Goal: Navigation & Orientation: Go to known website

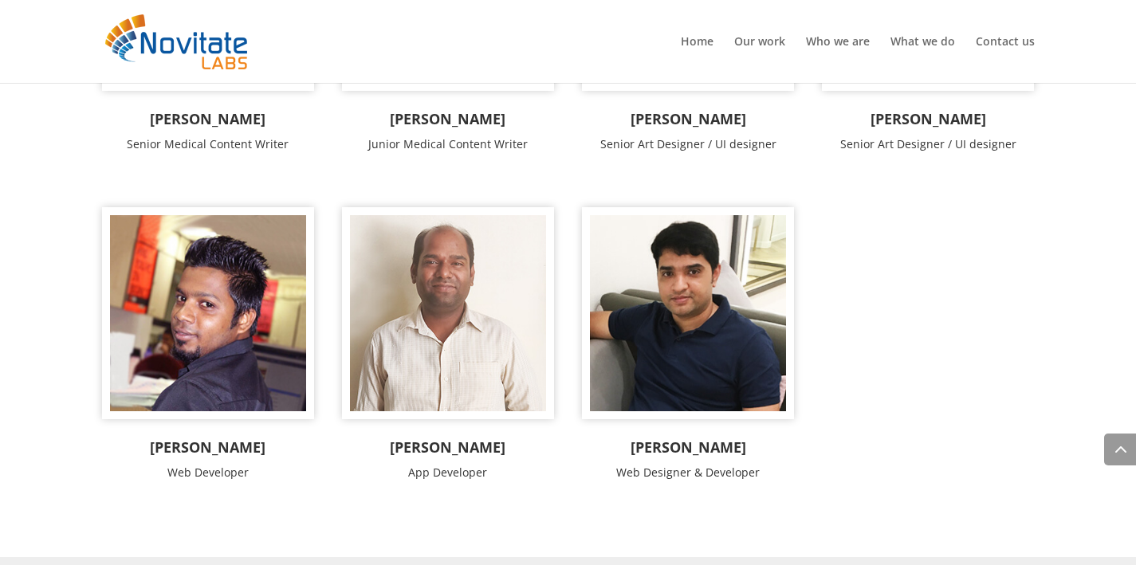
scroll to position [2426, 0]
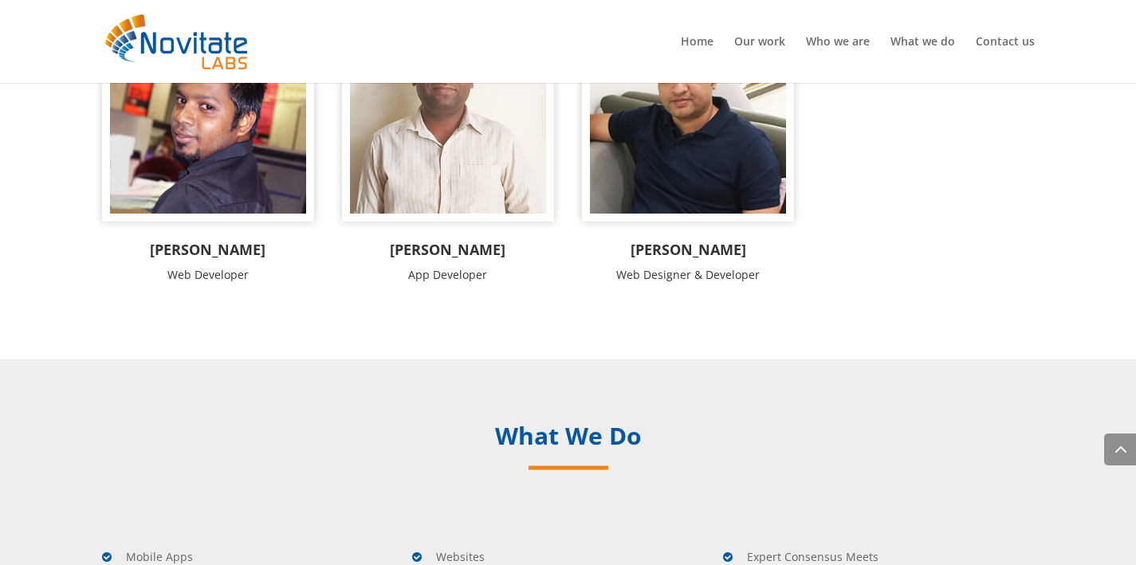
scroll to position [2768, 0]
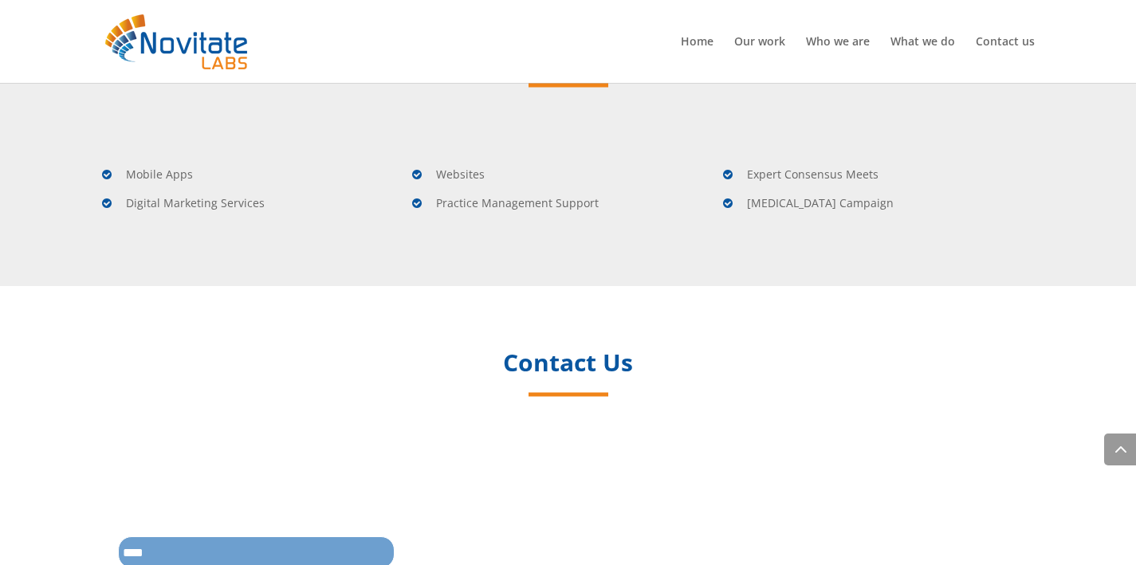
drag, startPoint x: 118, startPoint y: 422, endPoint x: 917, endPoint y: 526, distance: 806.2
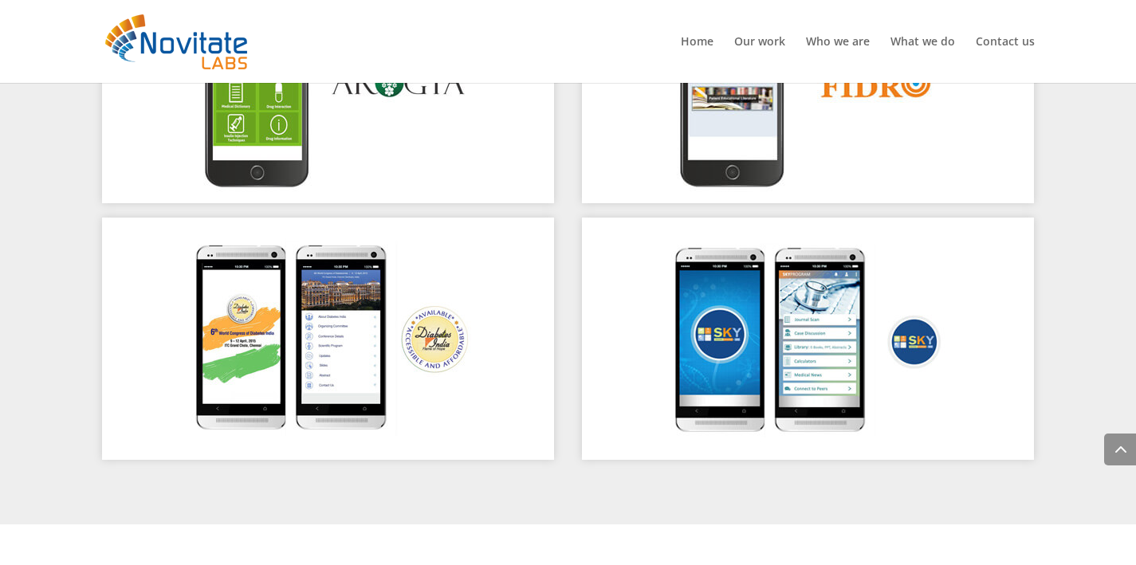
scroll to position [0, 0]
